Goal: Task Accomplishment & Management: Manage account settings

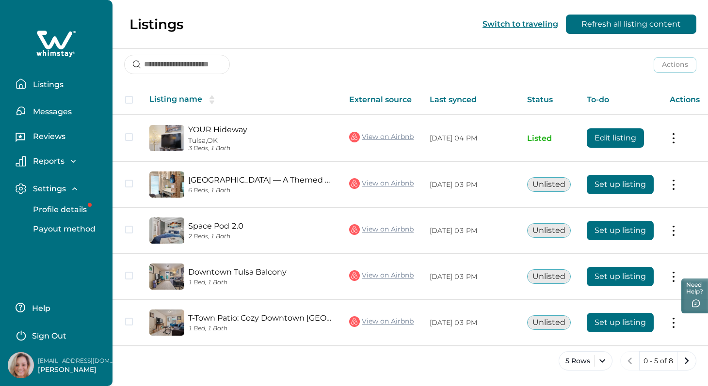
click at [44, 86] on p "Listings" at bounding box center [46, 85] width 33 height 10
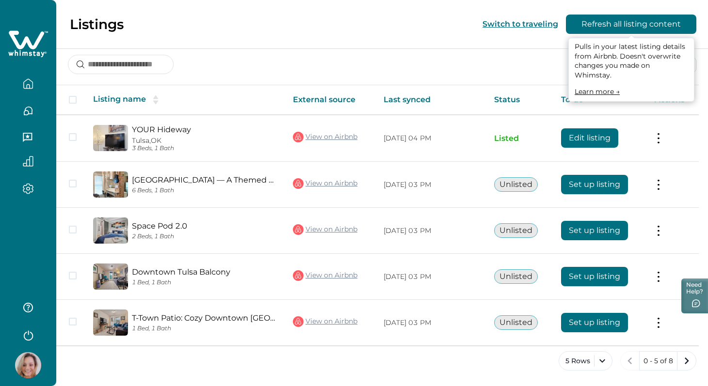
click at [672, 29] on button "Refresh all listing content" at bounding box center [631, 24] width 130 height 19
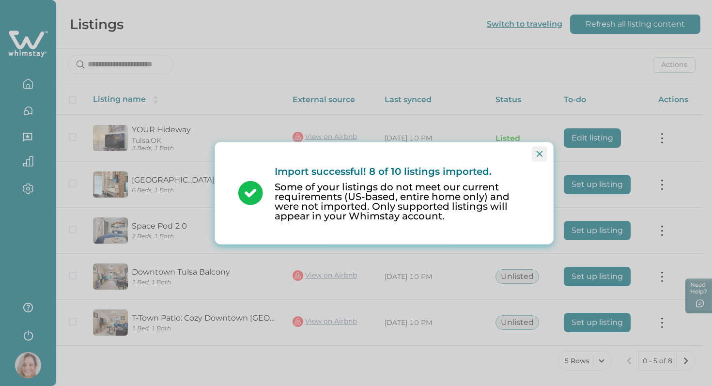
click at [540, 156] on icon "Close" at bounding box center [540, 154] width 6 height 6
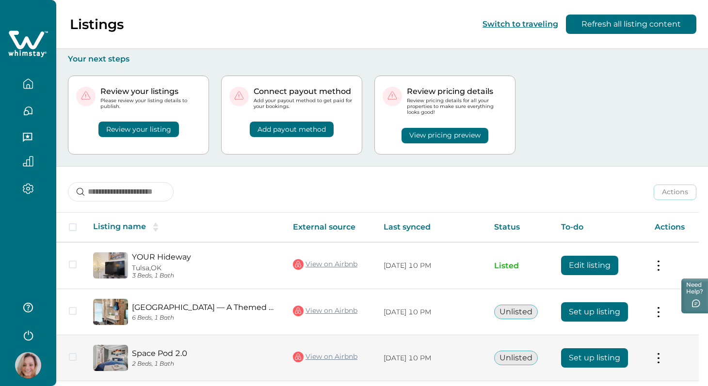
scroll to position [127, 0]
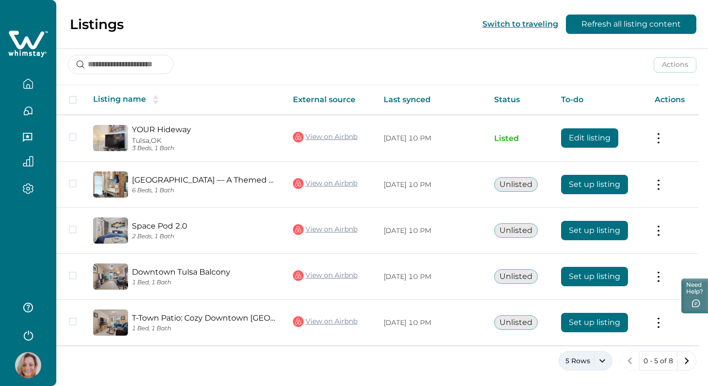
click at [601, 361] on button "5 Rows" at bounding box center [585, 360] width 54 height 19
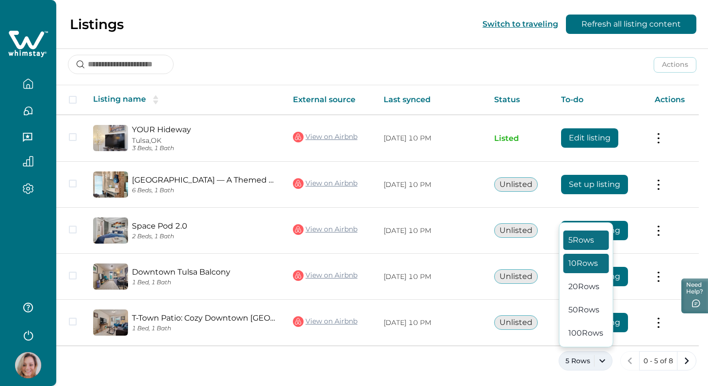
click at [592, 264] on button "10 Rows" at bounding box center [586, 263] width 46 height 19
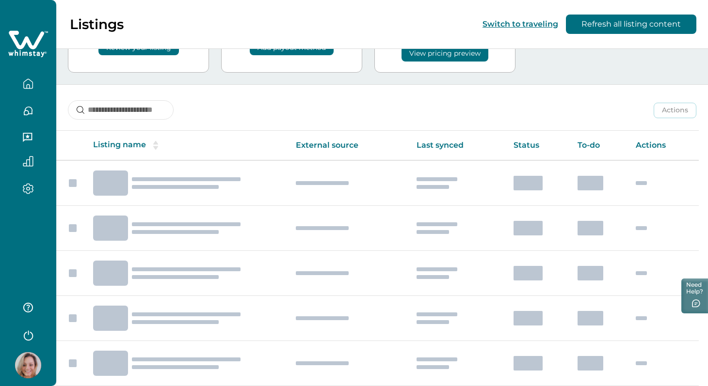
scroll to position [127, 0]
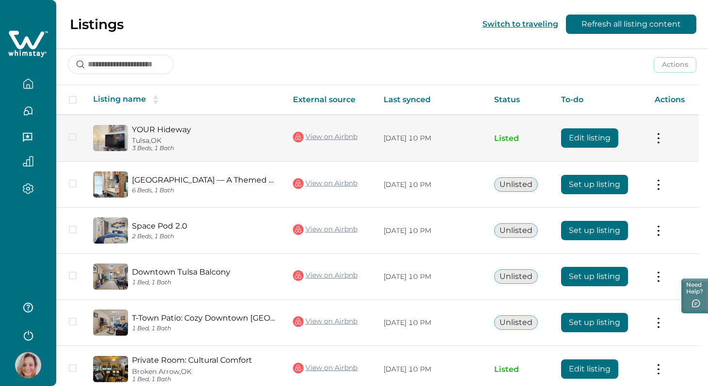
click at [662, 134] on button at bounding box center [658, 138] width 8 height 10
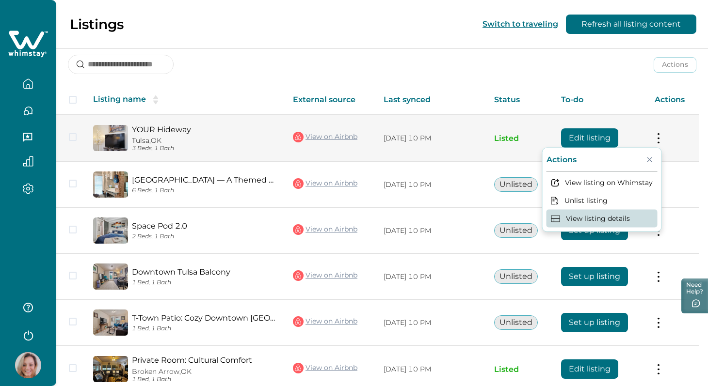
click at [616, 221] on button "View listing details" at bounding box center [601, 218] width 111 height 18
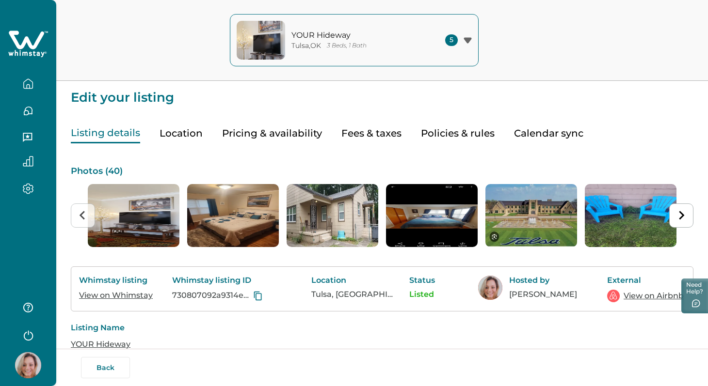
click at [466, 39] on icon "button" at bounding box center [467, 40] width 8 height 6
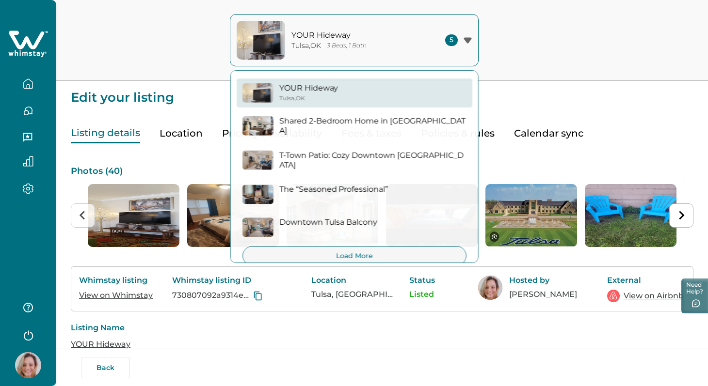
click at [528, 28] on div "YOUR Hideway Tulsa , OK 3 Beds, 1 Bath 5 YOUR Hideway Tulsa , OK Shared 2-Bedro…" at bounding box center [354, 40] width 708 height 81
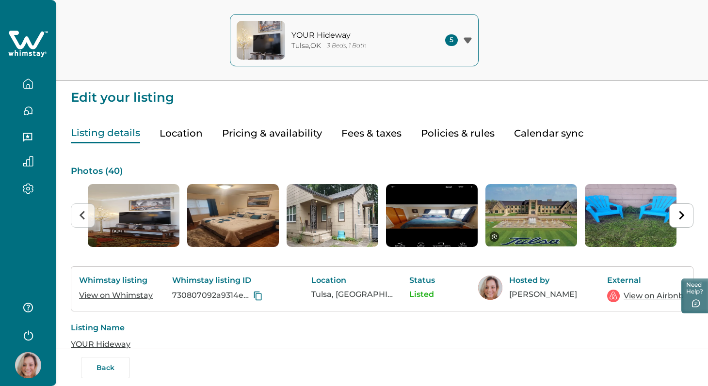
click at [32, 165] on icon "button" at bounding box center [28, 162] width 10 height 10
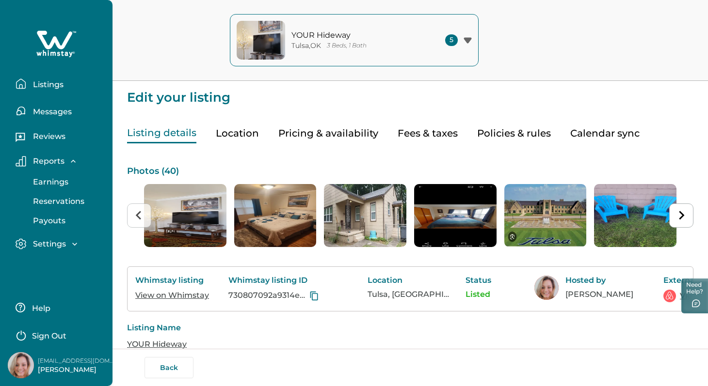
click at [59, 182] on p "Earnings" at bounding box center [49, 182] width 38 height 10
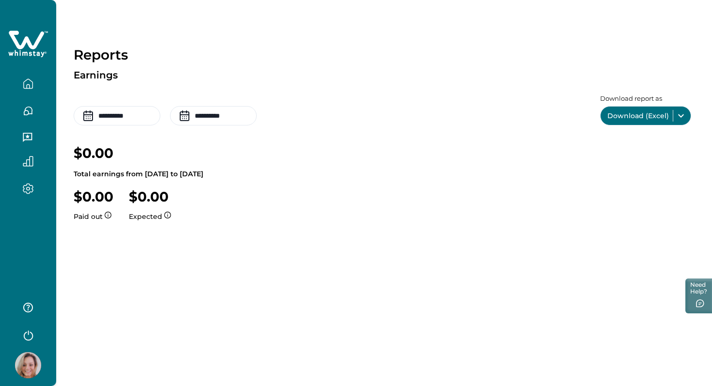
click at [29, 133] on icon "button" at bounding box center [27, 137] width 9 height 9
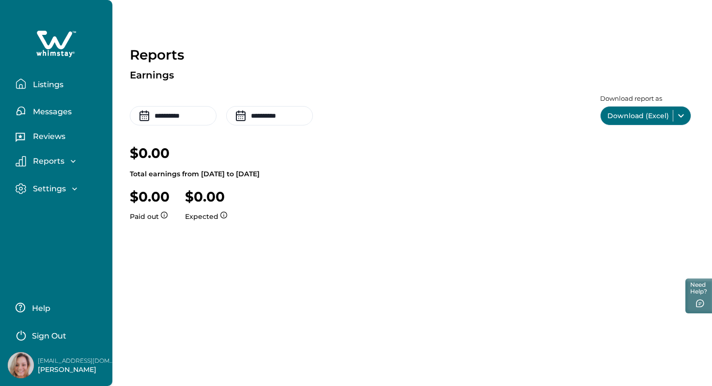
click at [60, 189] on p "Settings" at bounding box center [48, 189] width 36 height 10
click at [74, 209] on p "Profile details" at bounding box center [58, 210] width 57 height 10
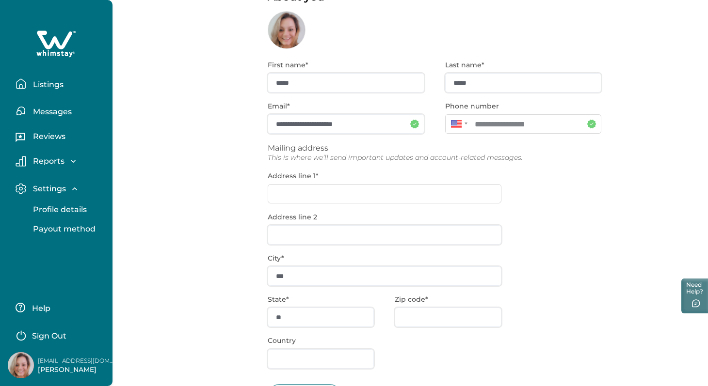
scroll to position [110, 0]
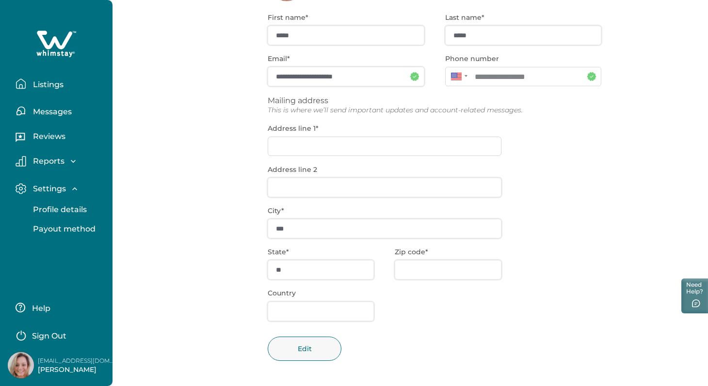
click at [39, 307] on p "Help" at bounding box center [39, 309] width 21 height 10
